Goal: Task Accomplishment & Management: Use online tool/utility

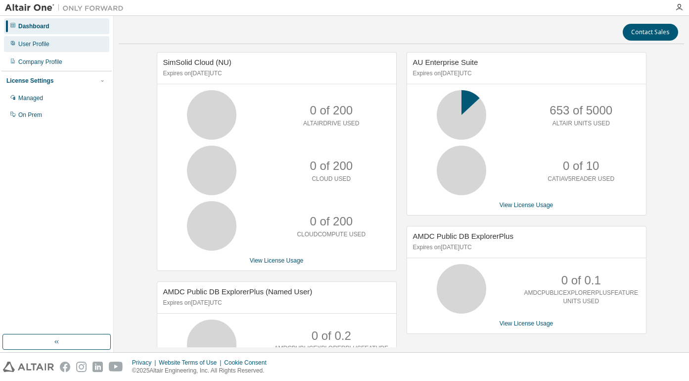
click at [47, 44] on div "User Profile" at bounding box center [33, 44] width 31 height 8
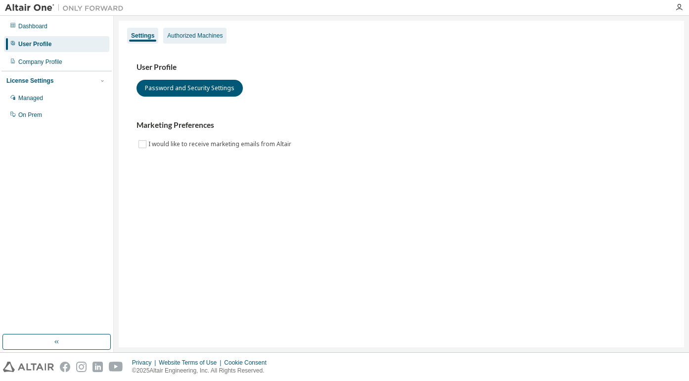
click at [188, 31] on div "Authorized Machines" at bounding box center [194, 36] width 63 height 16
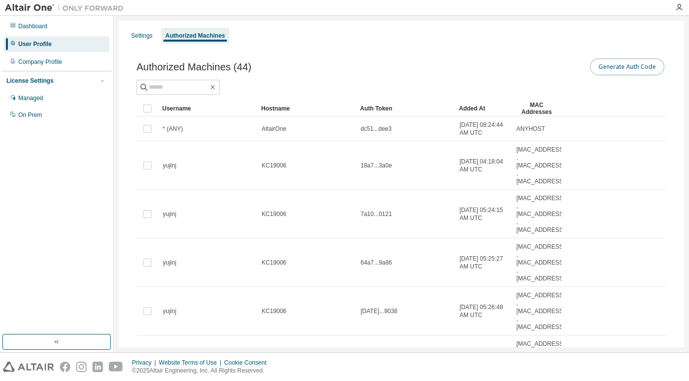
click at [626, 65] on button "Generate Auth Code" at bounding box center [627, 66] width 74 height 17
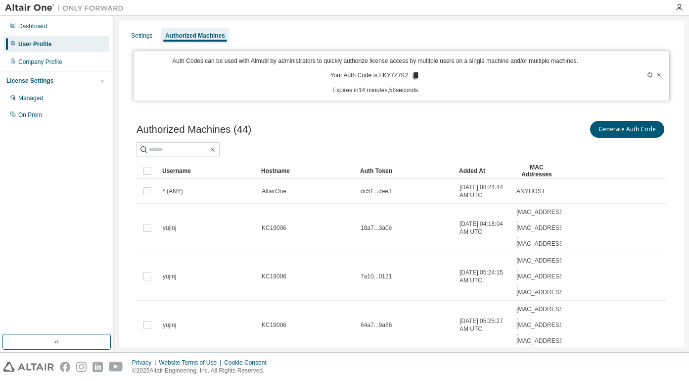
click at [389, 77] on p "Your Auth Code is: FKY7Z7K2" at bounding box center [376, 75] width 90 height 9
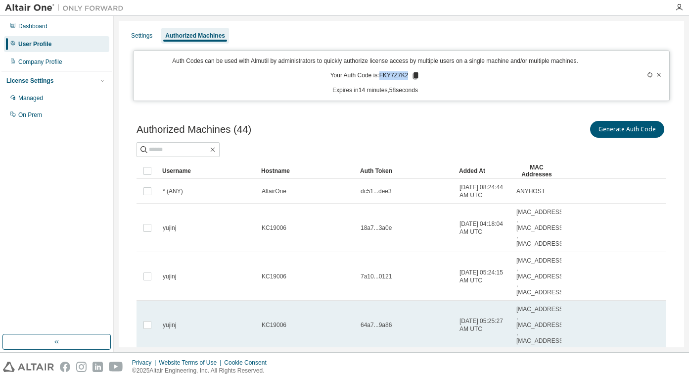
copy p "FKY7Z7K2"
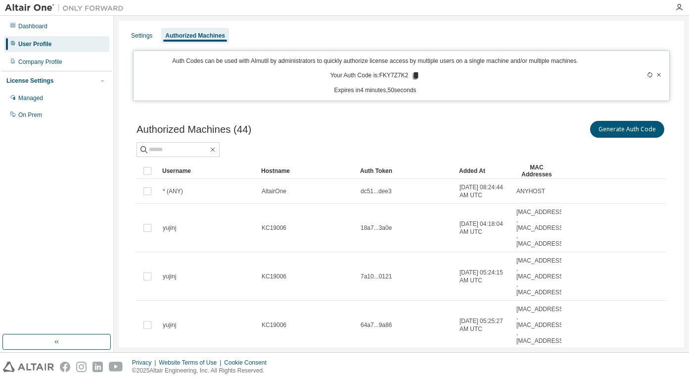
click at [682, 12] on div at bounding box center [680, 7] width 20 height 15
click at [677, 8] on icon "button" at bounding box center [680, 7] width 8 height 8
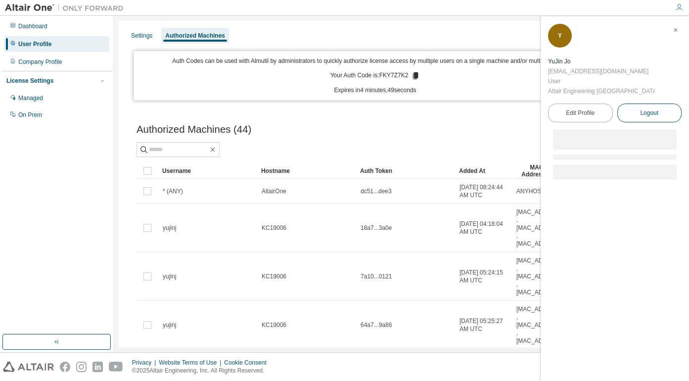
click at [659, 108] on span "Logout" at bounding box center [649, 113] width 18 height 10
